Goal: Task Accomplishment & Management: Complete application form

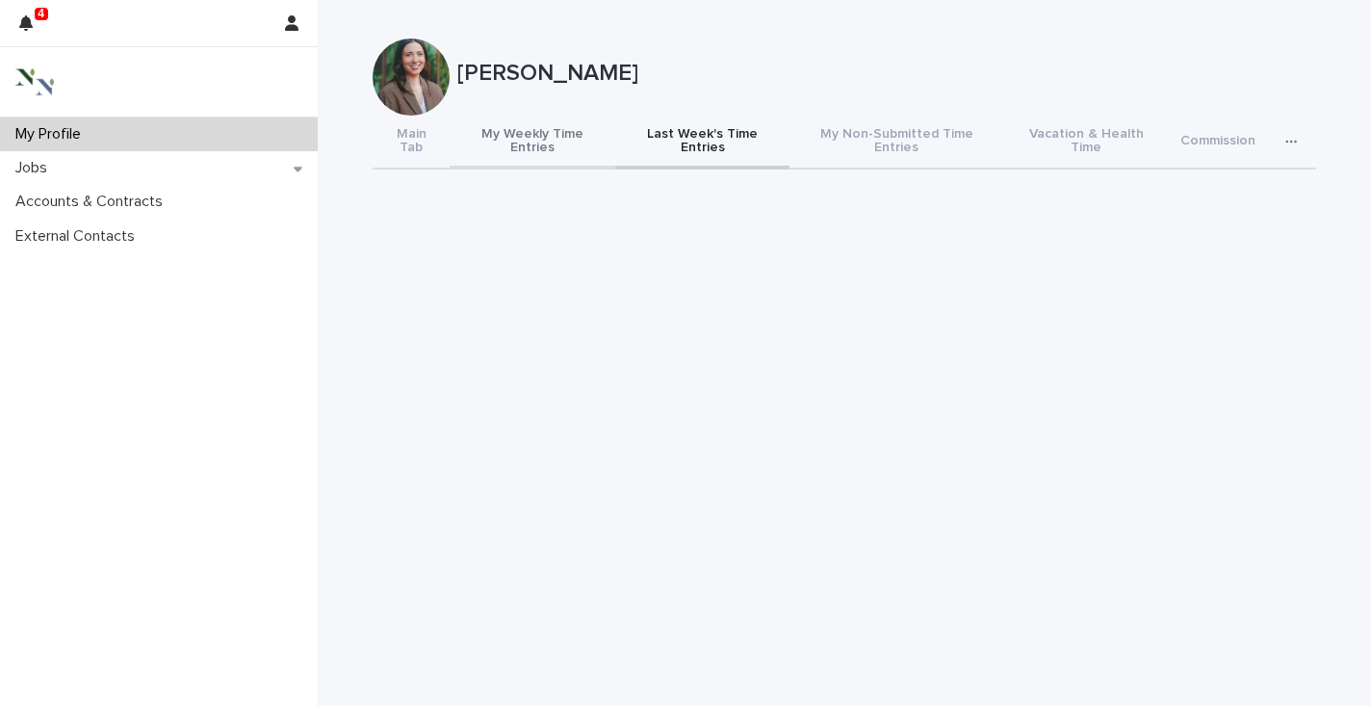
click at [525, 137] on button "My Weekly Time Entries" at bounding box center [533, 143] width 166 height 54
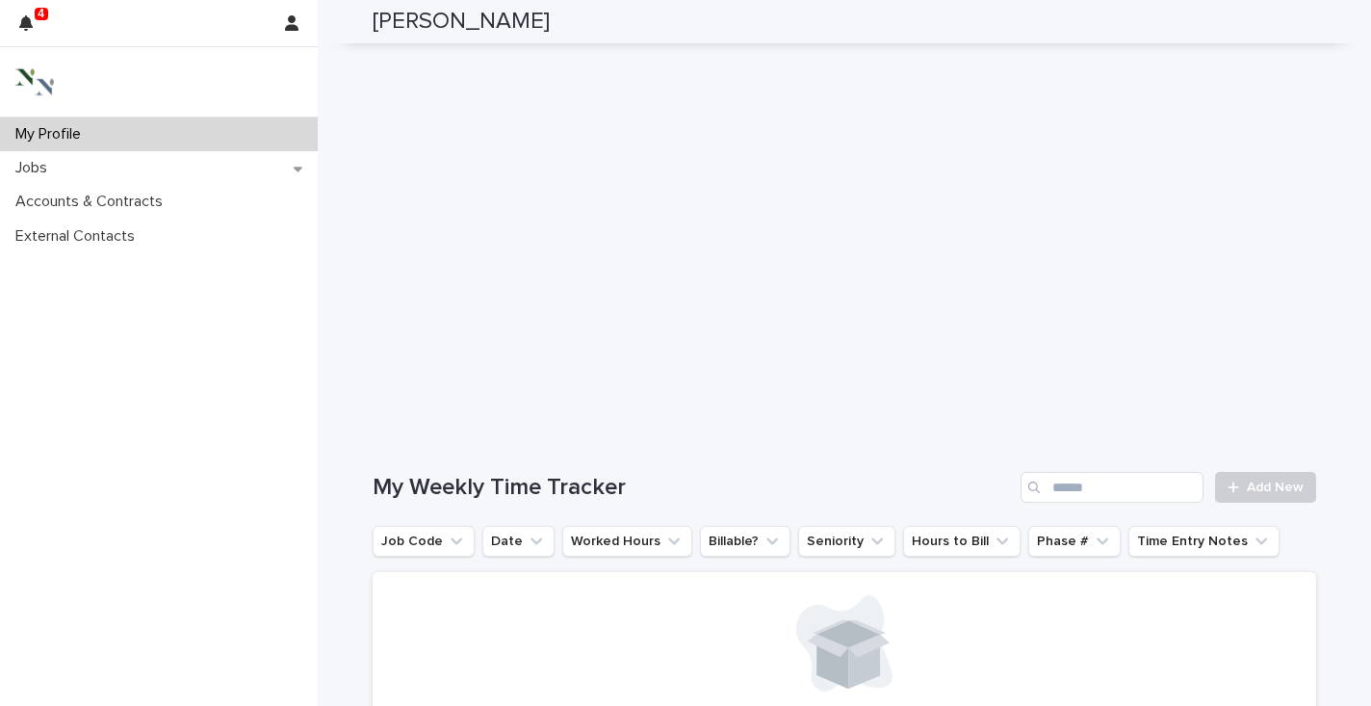
scroll to position [457, 0]
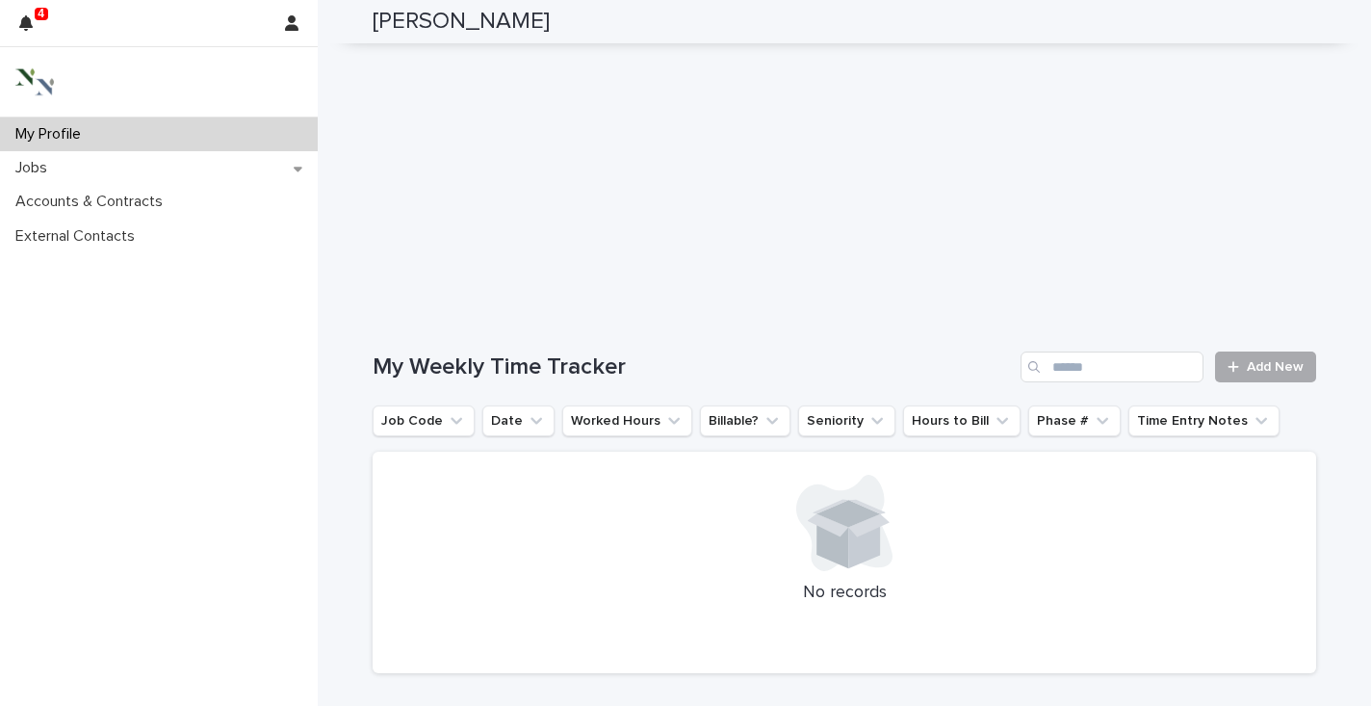
click at [1261, 360] on span "Add New" at bounding box center [1275, 366] width 57 height 13
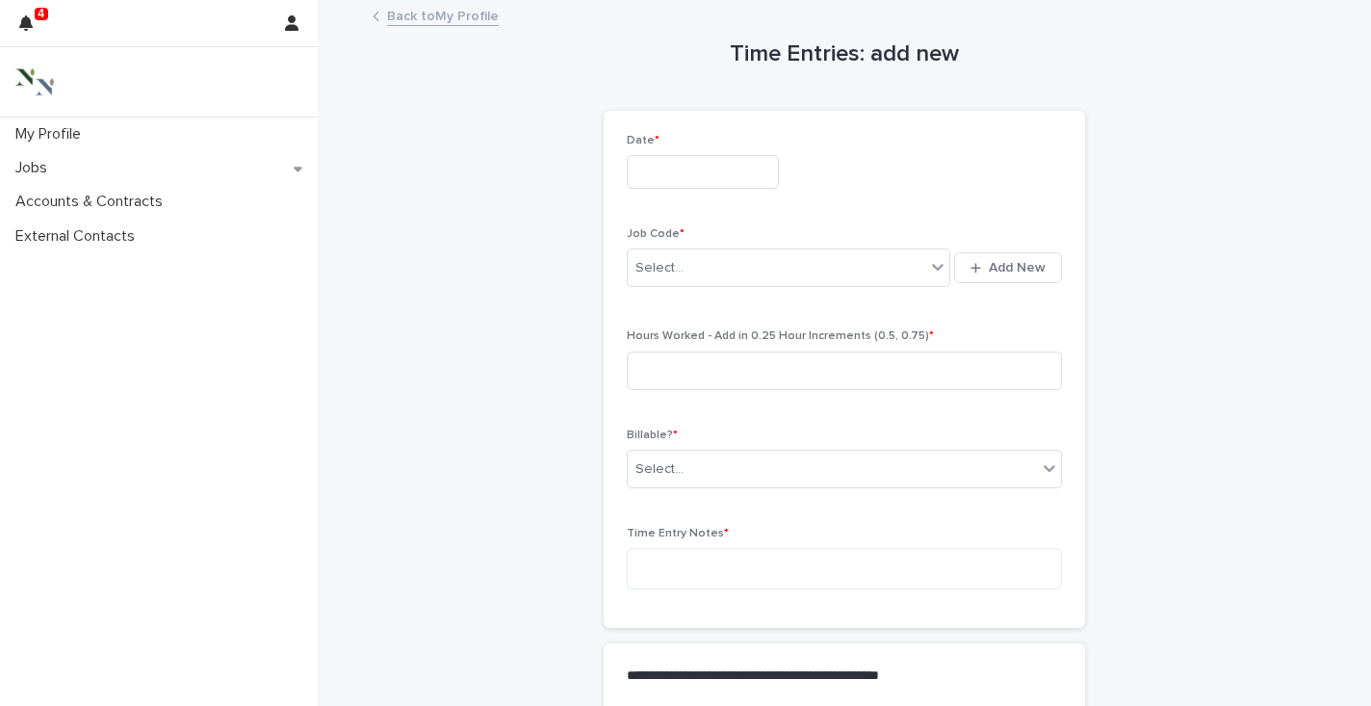
click at [699, 180] on input "text" at bounding box center [703, 172] width 152 height 34
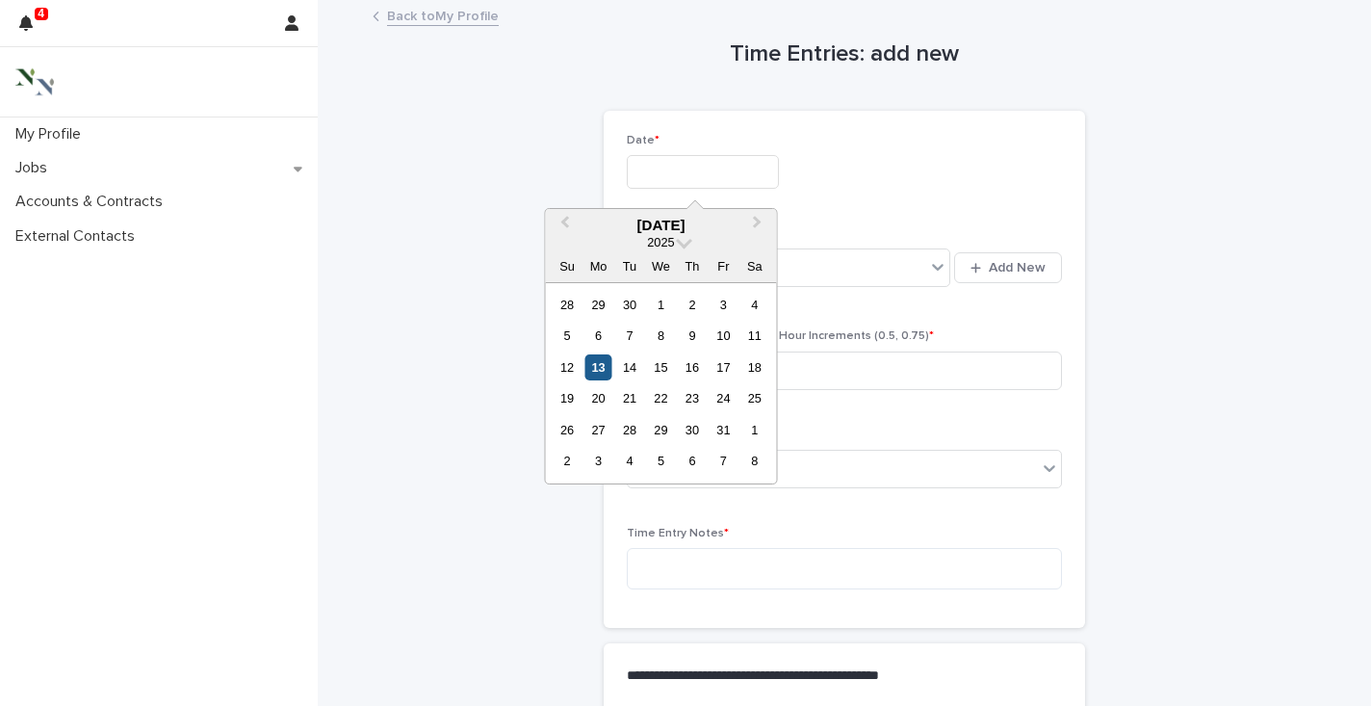
click at [602, 375] on div "13" at bounding box center [598, 367] width 26 height 26
type input "**********"
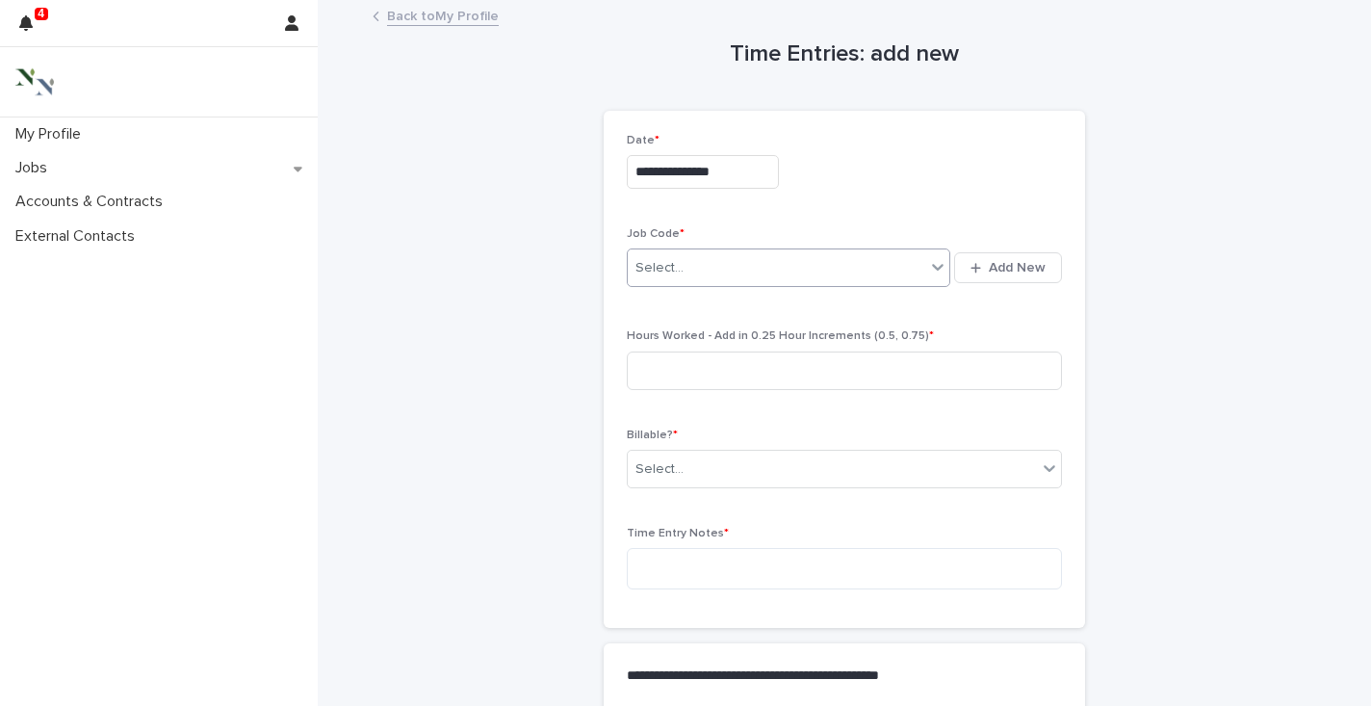
click at [712, 267] on div "Select..." at bounding box center [777, 268] width 298 height 32
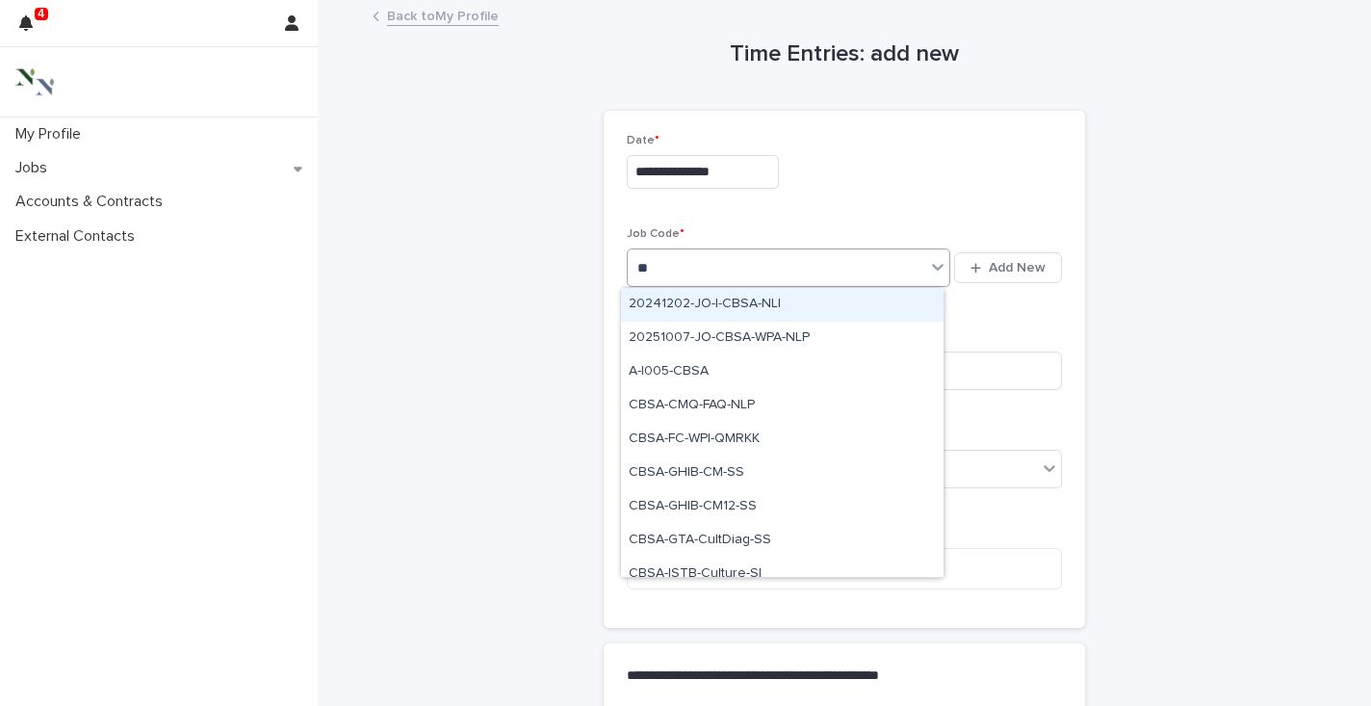
type input "*"
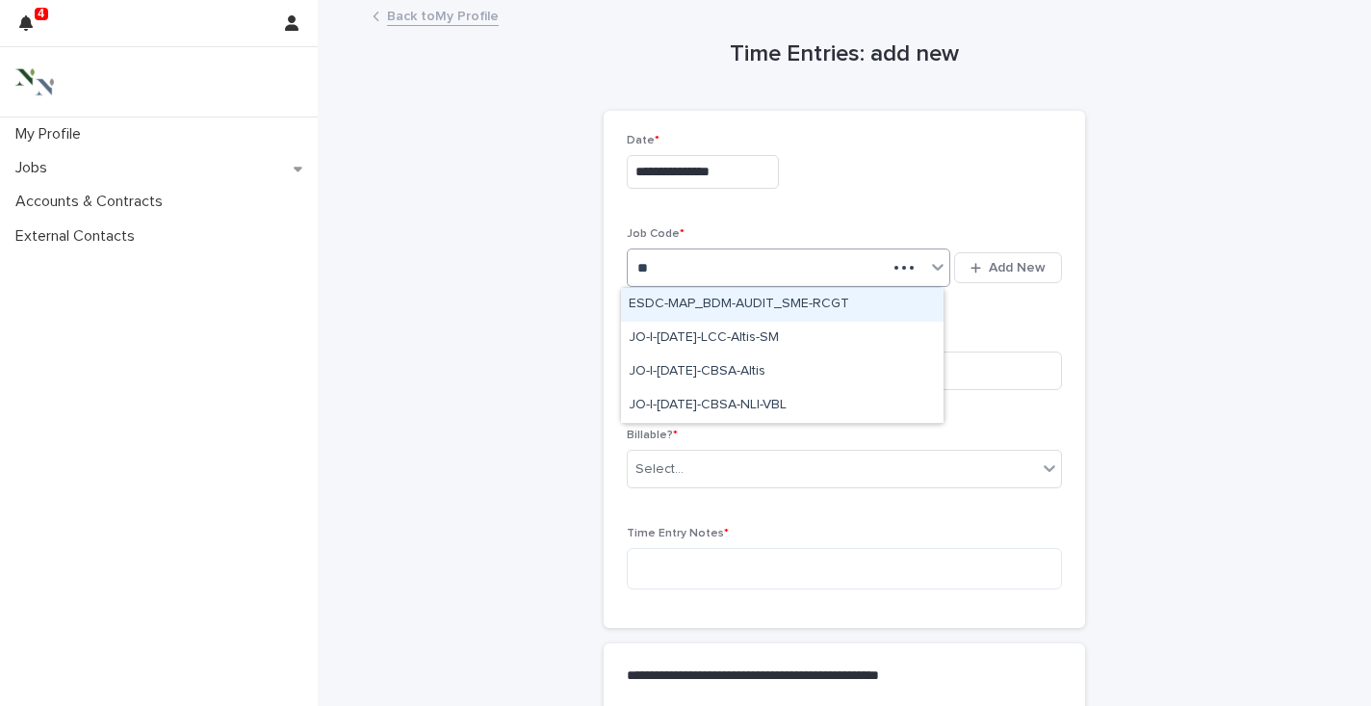
type input "*"
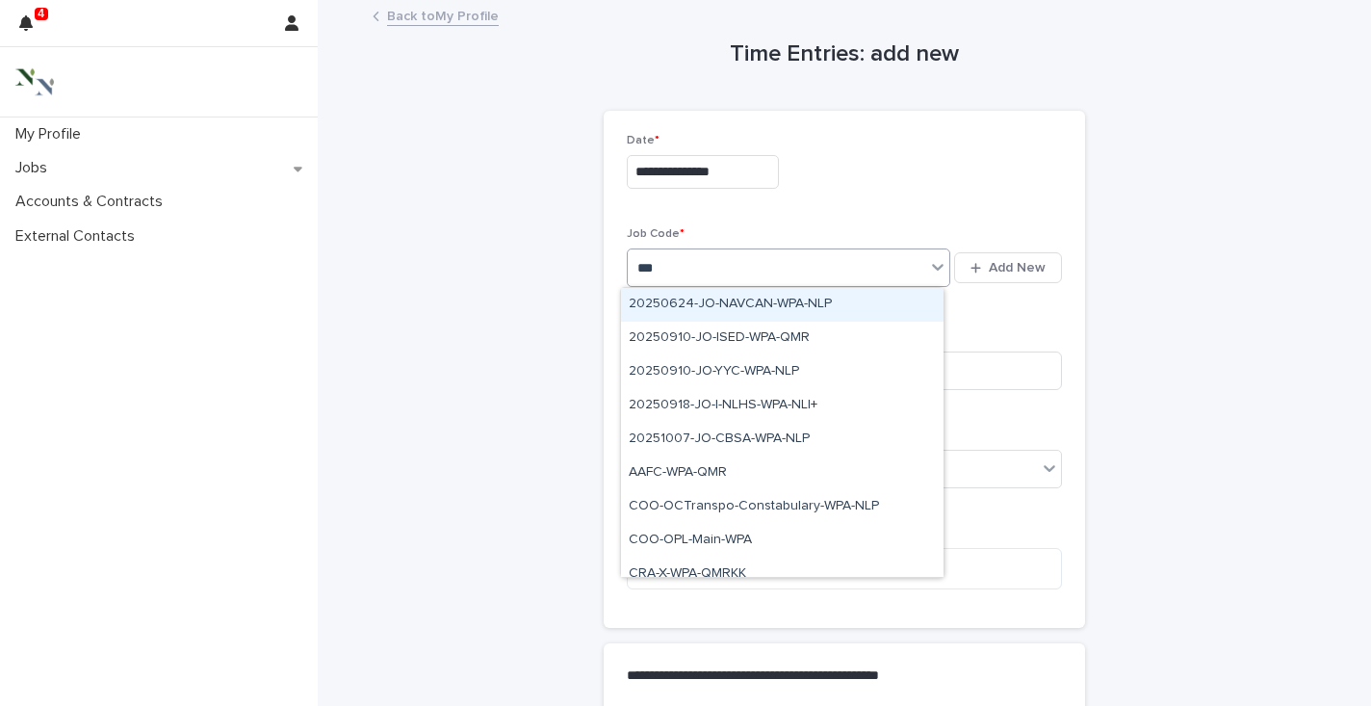
type input "****"
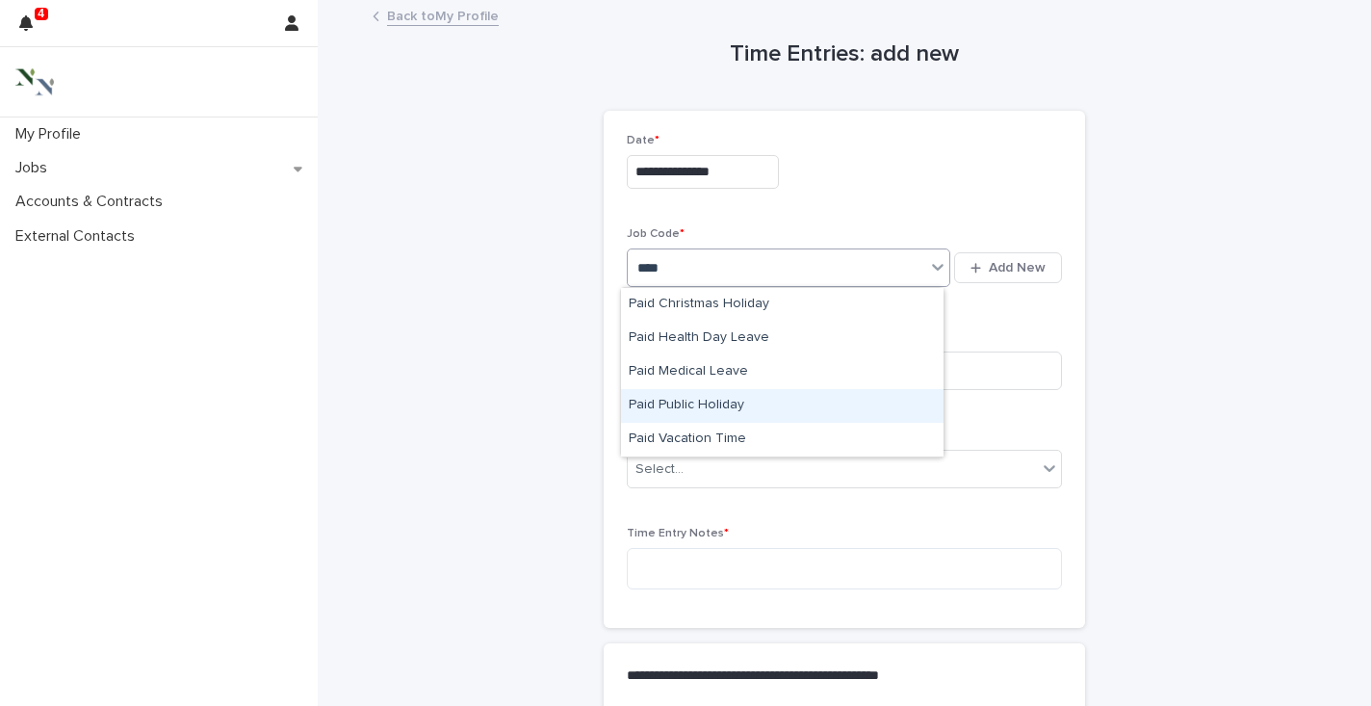
drag, startPoint x: 663, startPoint y: 421, endPoint x: 665, endPoint y: 406, distance: 14.6
click at [665, 403] on div "Paid Public Holiday" at bounding box center [782, 406] width 323 height 34
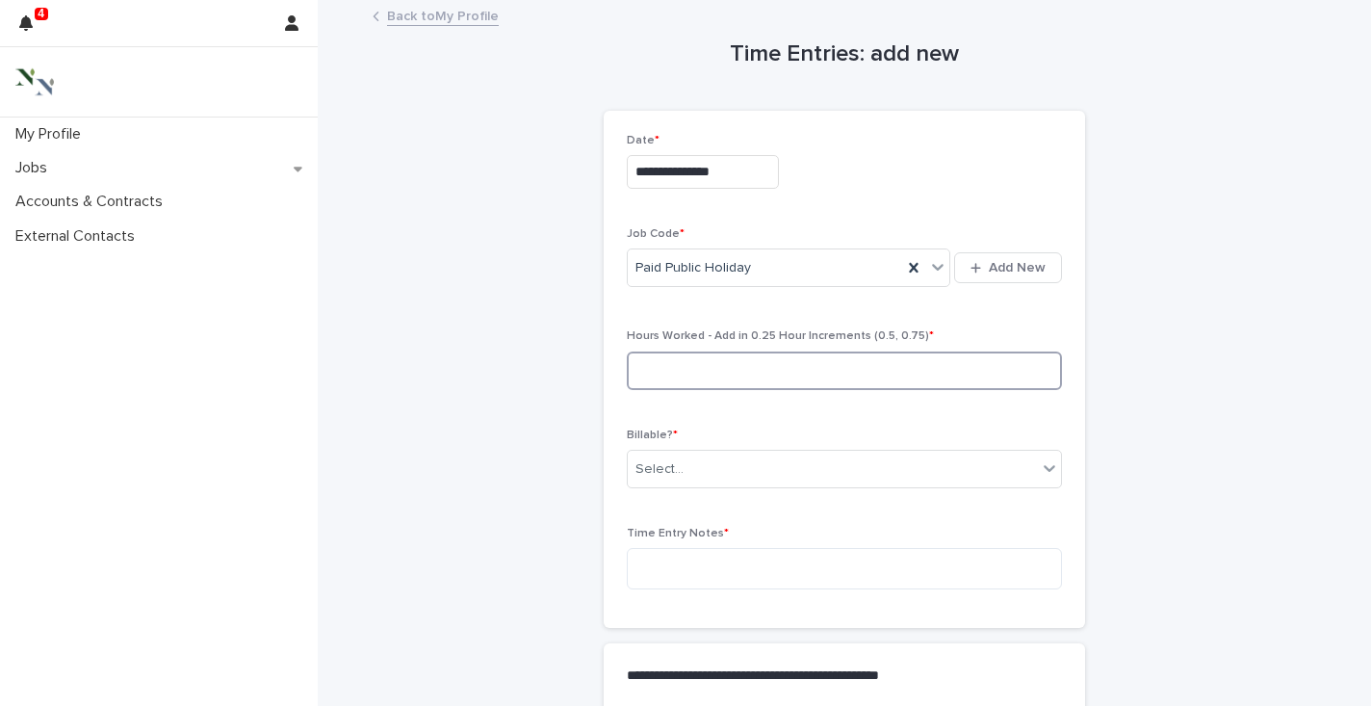
click at [653, 364] on input at bounding box center [844, 370] width 435 height 39
type input "***"
click at [670, 462] on div "Select..." at bounding box center [660, 469] width 48 height 20
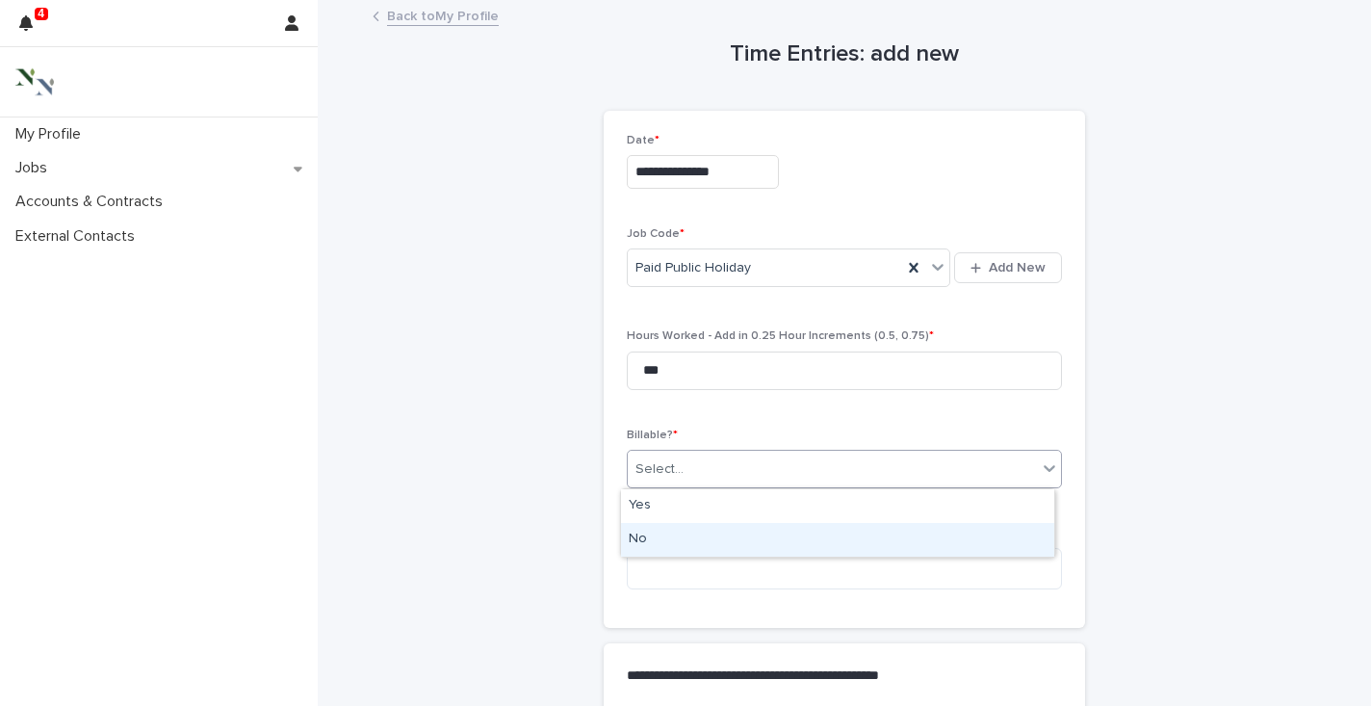
click at [653, 540] on div "No" at bounding box center [837, 540] width 433 height 34
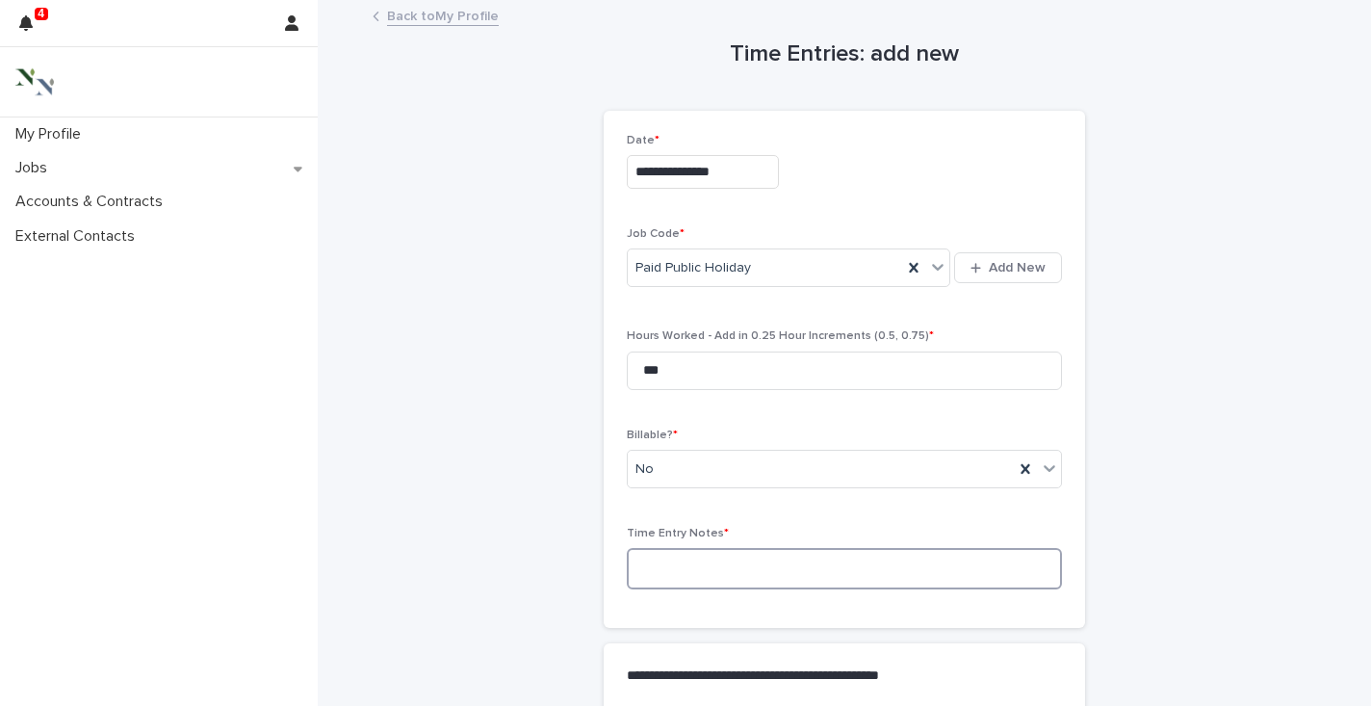
click at [653, 574] on textarea at bounding box center [844, 568] width 435 height 41
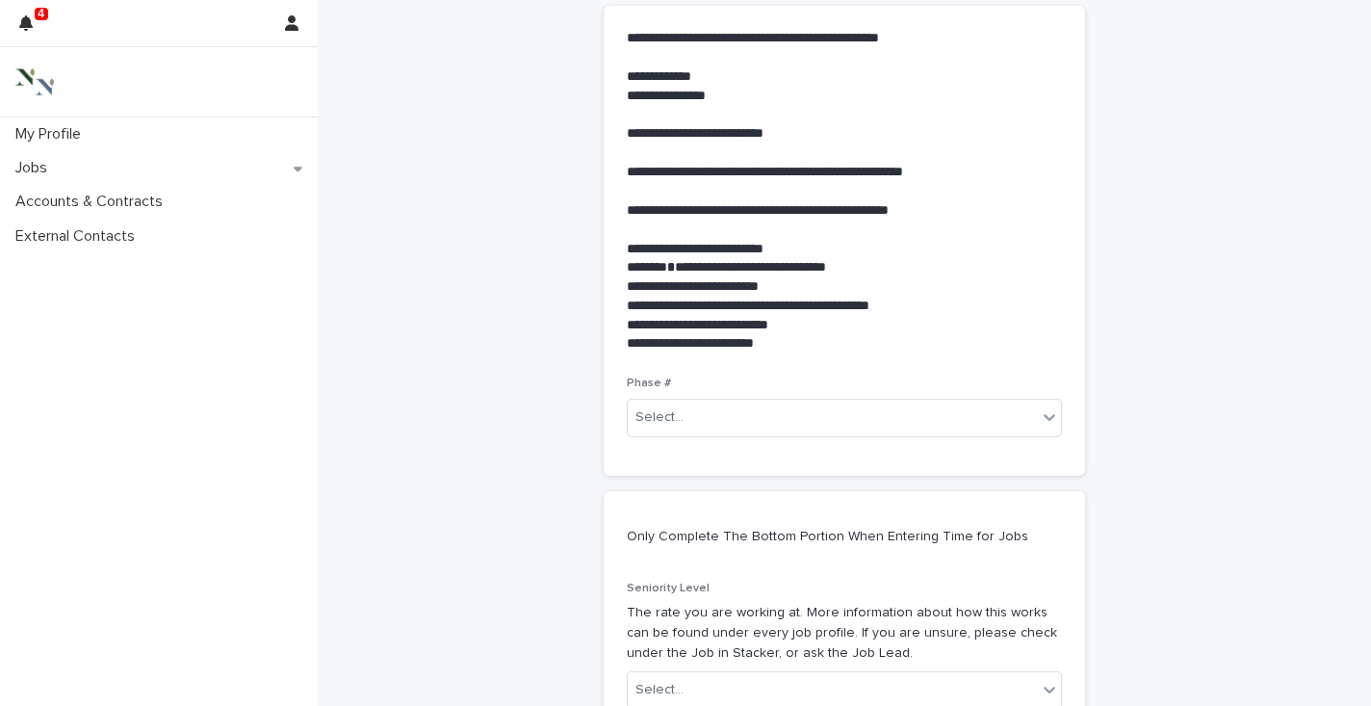
scroll to position [645, 0]
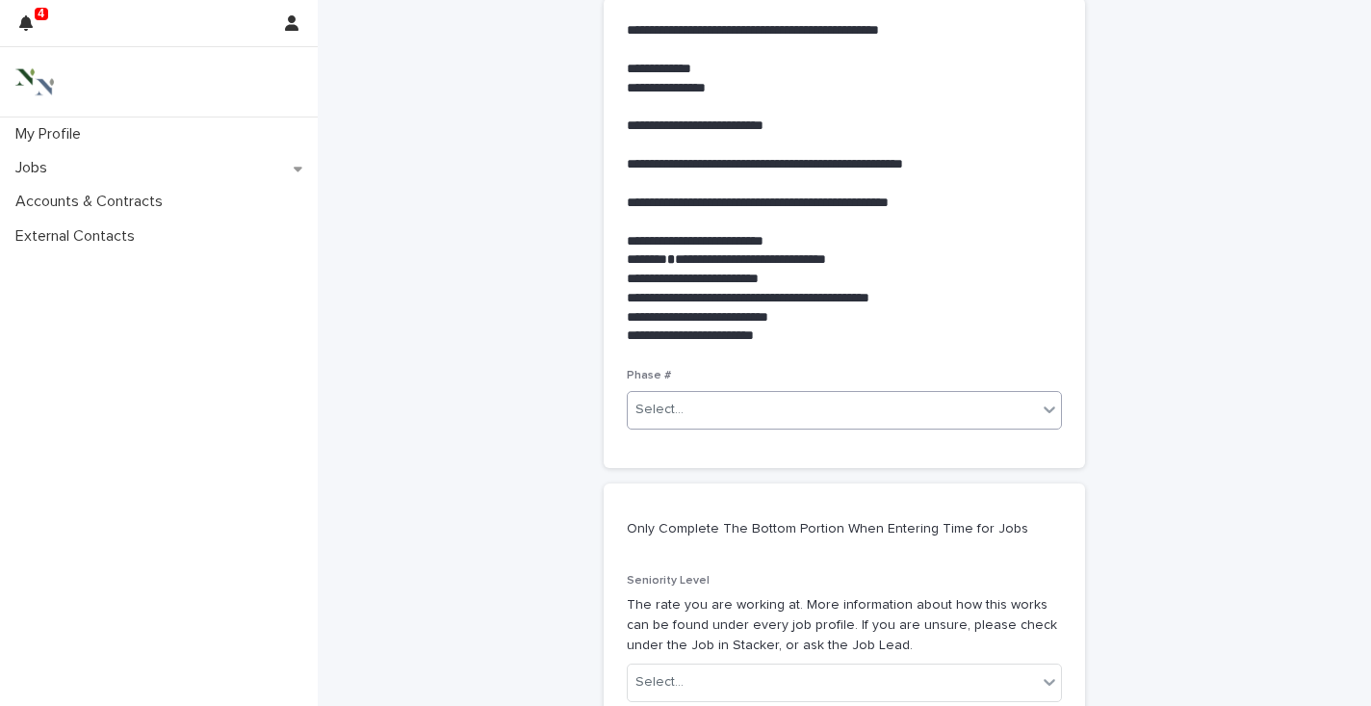
type textarea "**********"
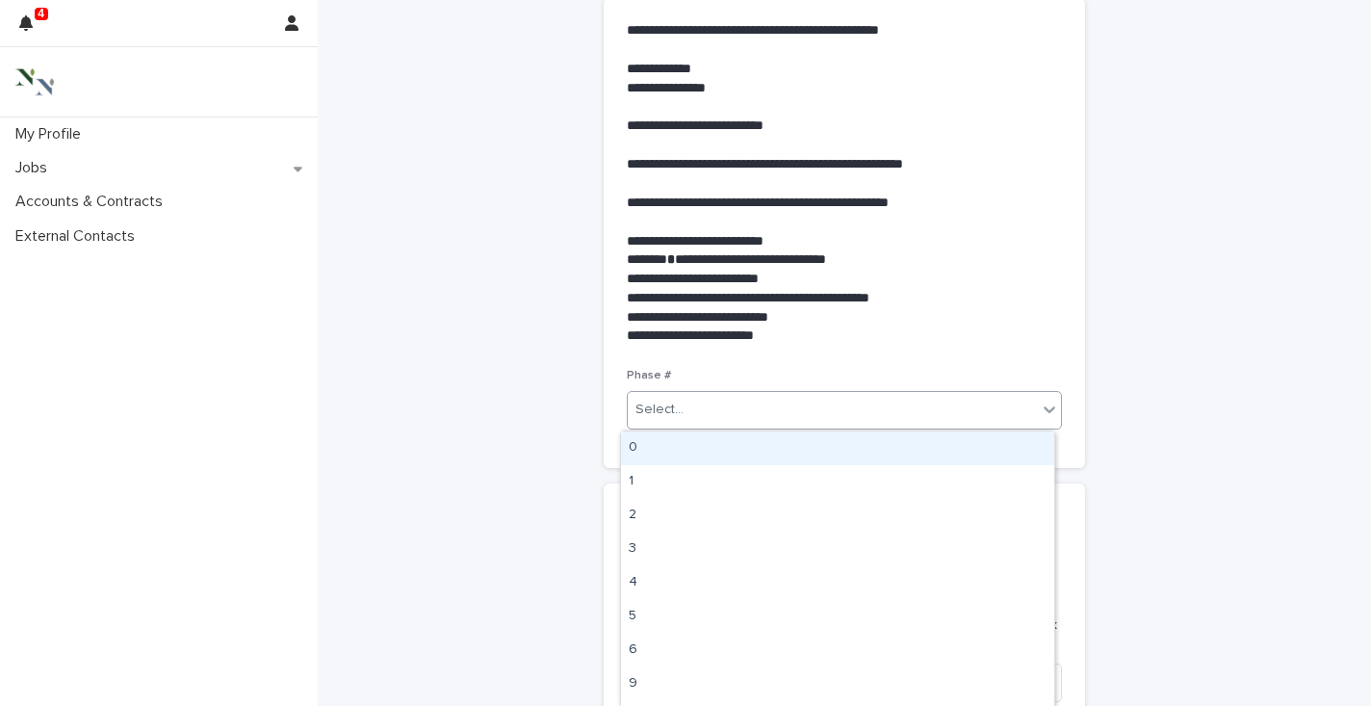
click at [690, 417] on div "Select..." at bounding box center [832, 410] width 409 height 32
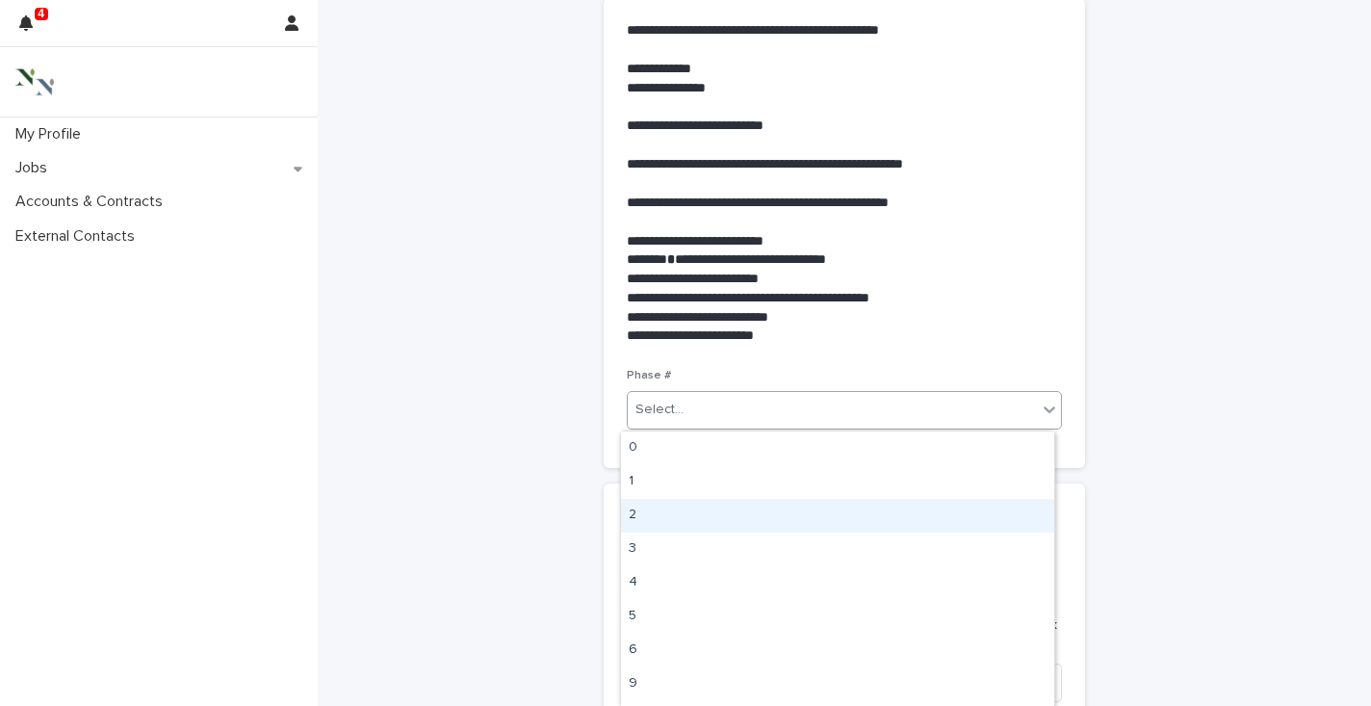
scroll to position [27, 0]
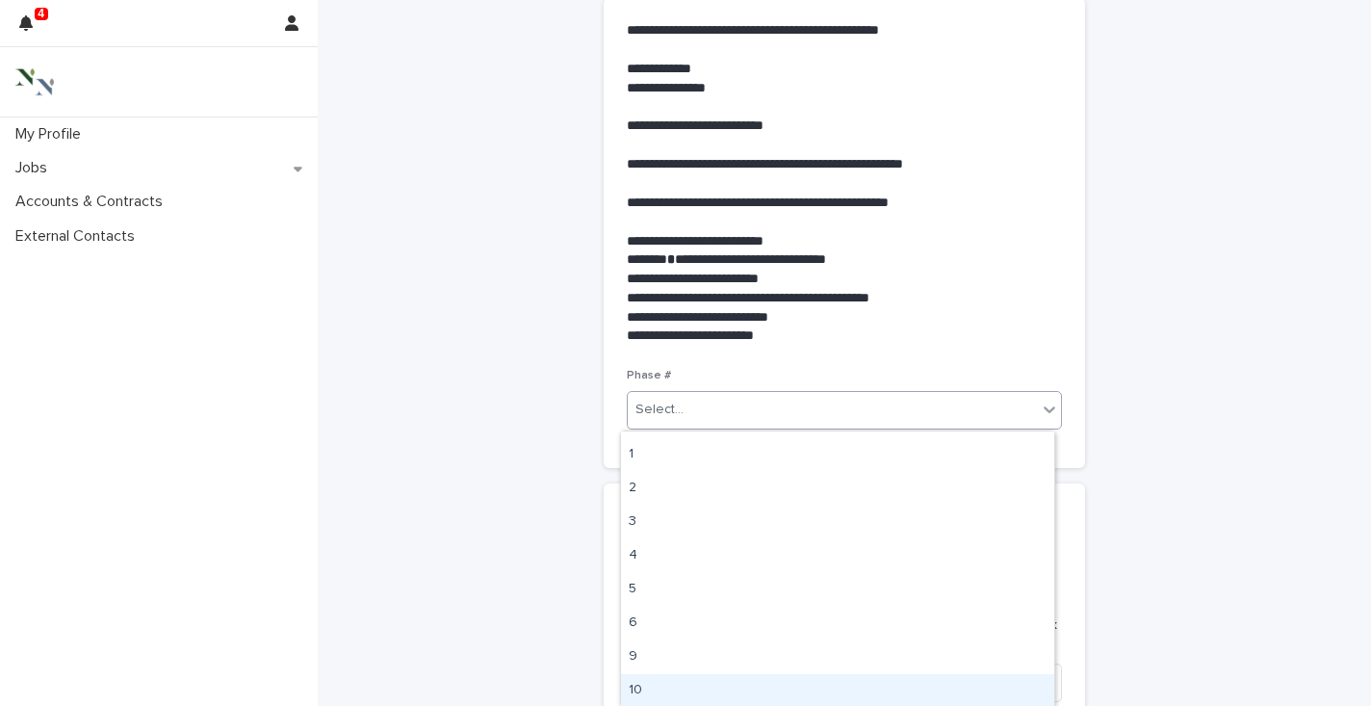
click at [652, 687] on div "10" at bounding box center [837, 691] width 433 height 34
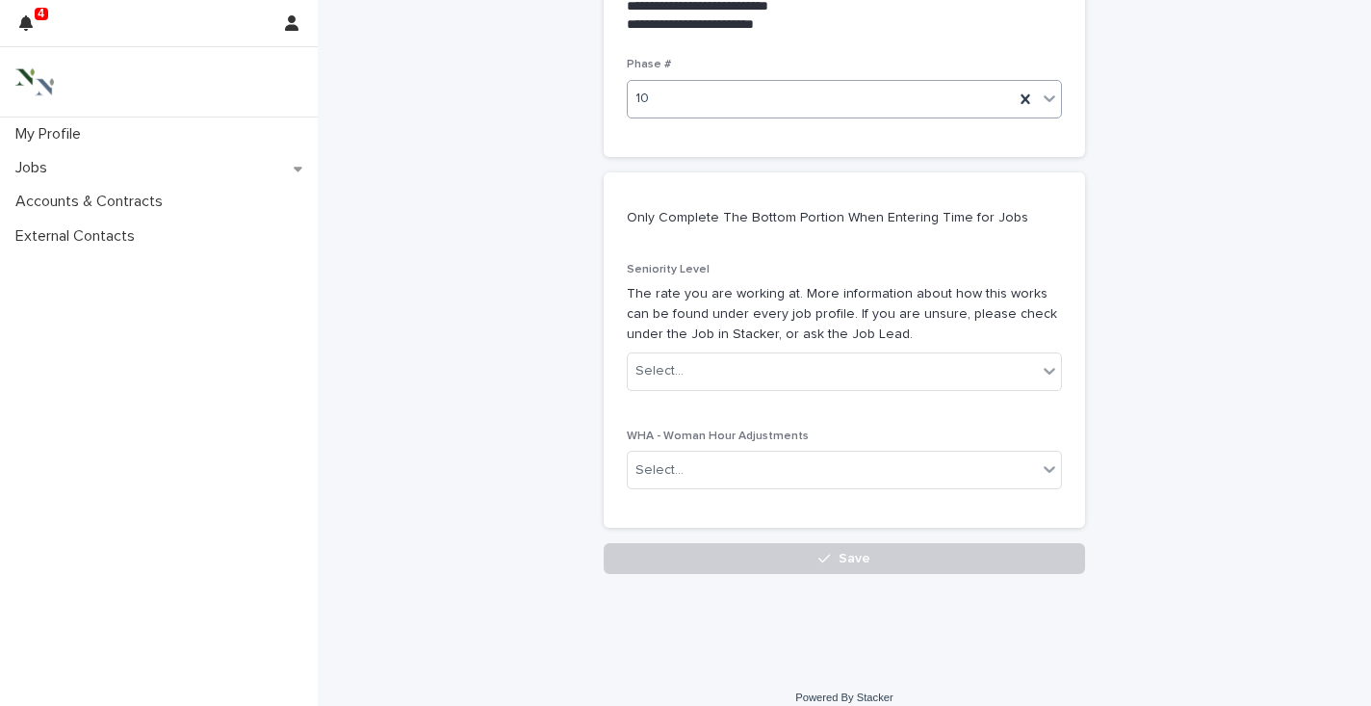
scroll to position [976, 0]
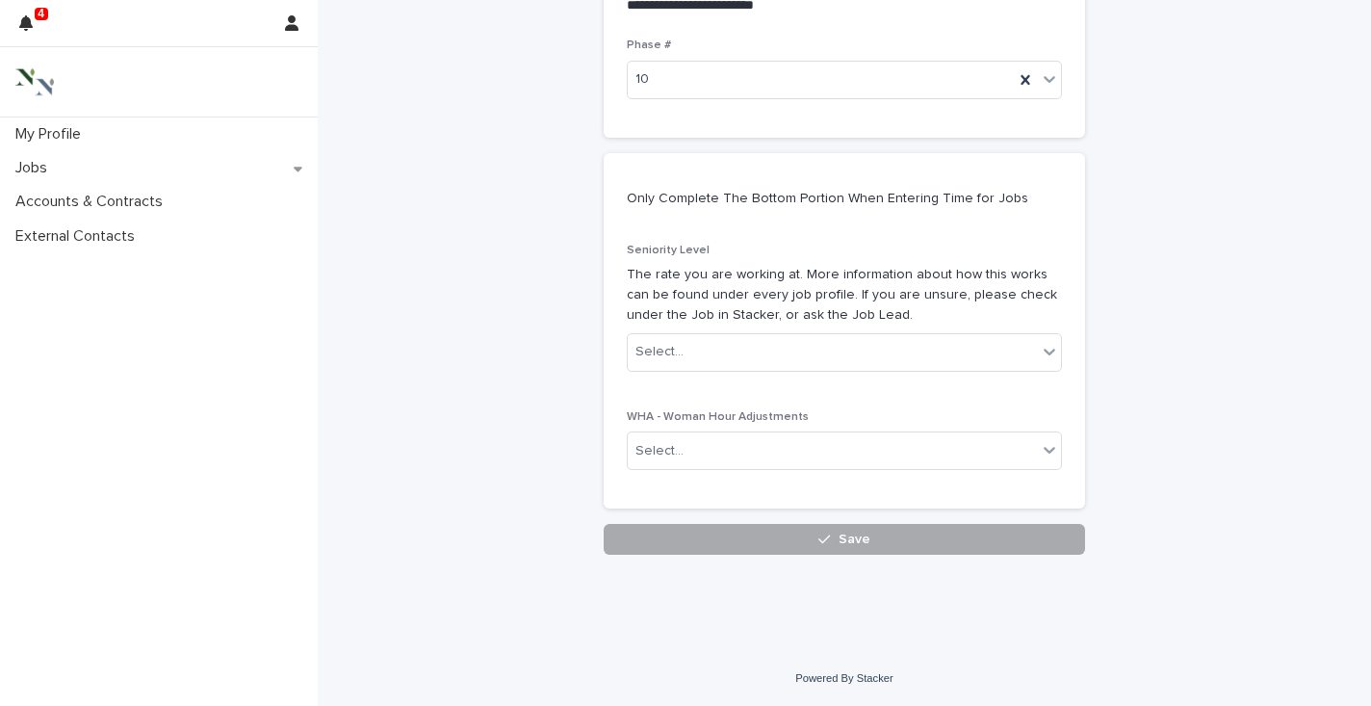
click at [807, 537] on button "Save" at bounding box center [844, 539] width 481 height 31
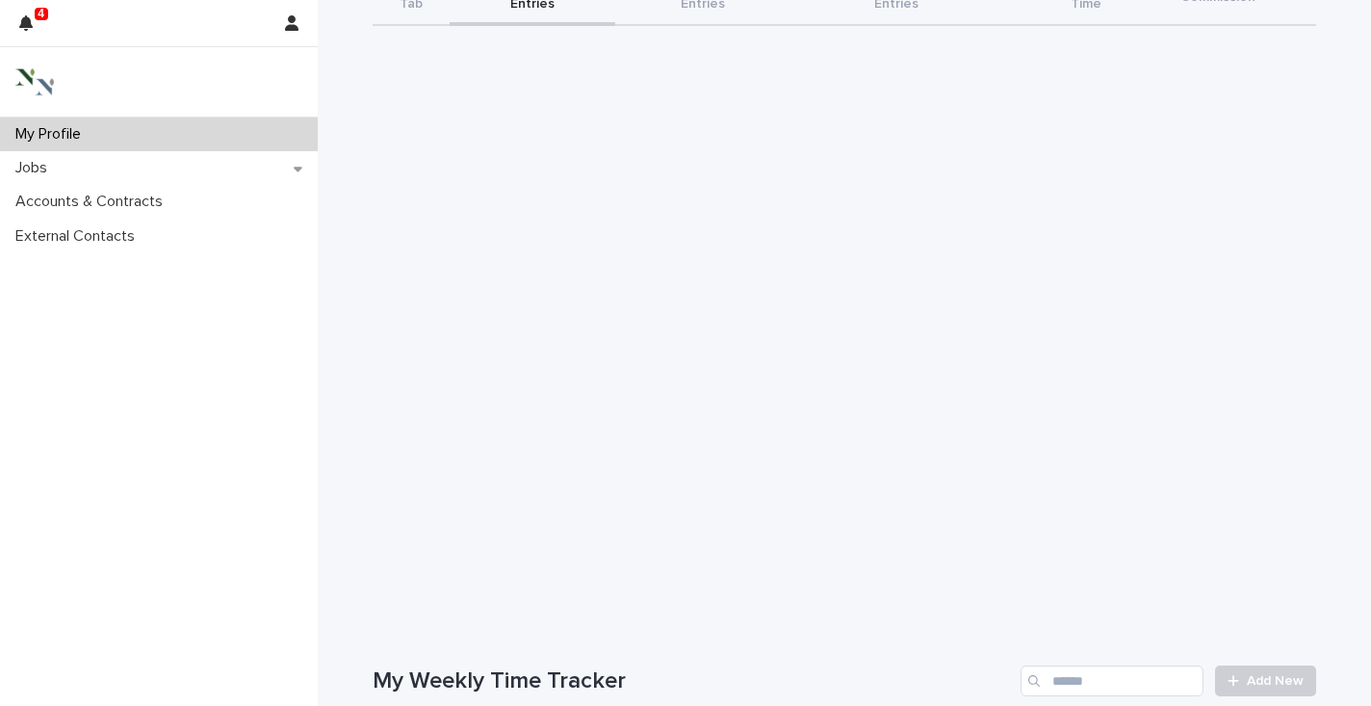
scroll to position [144, 0]
